Goal: Navigation & Orientation: Find specific page/section

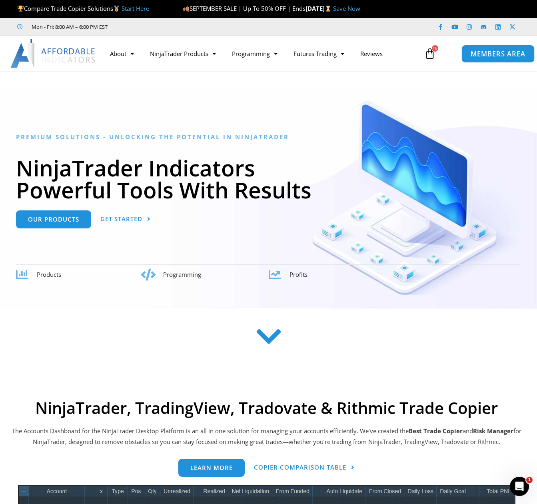
click at [500, 51] on span "MEMBERS AREA" at bounding box center [498, 53] width 55 height 7
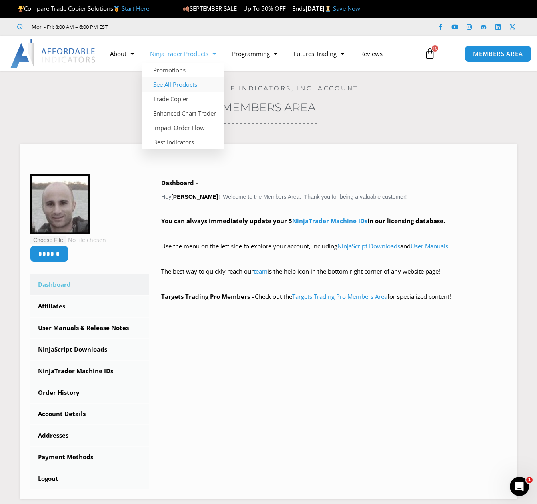
click at [178, 83] on link "See All Products" at bounding box center [183, 84] width 82 height 14
